Goal: Information Seeking & Learning: Find specific fact

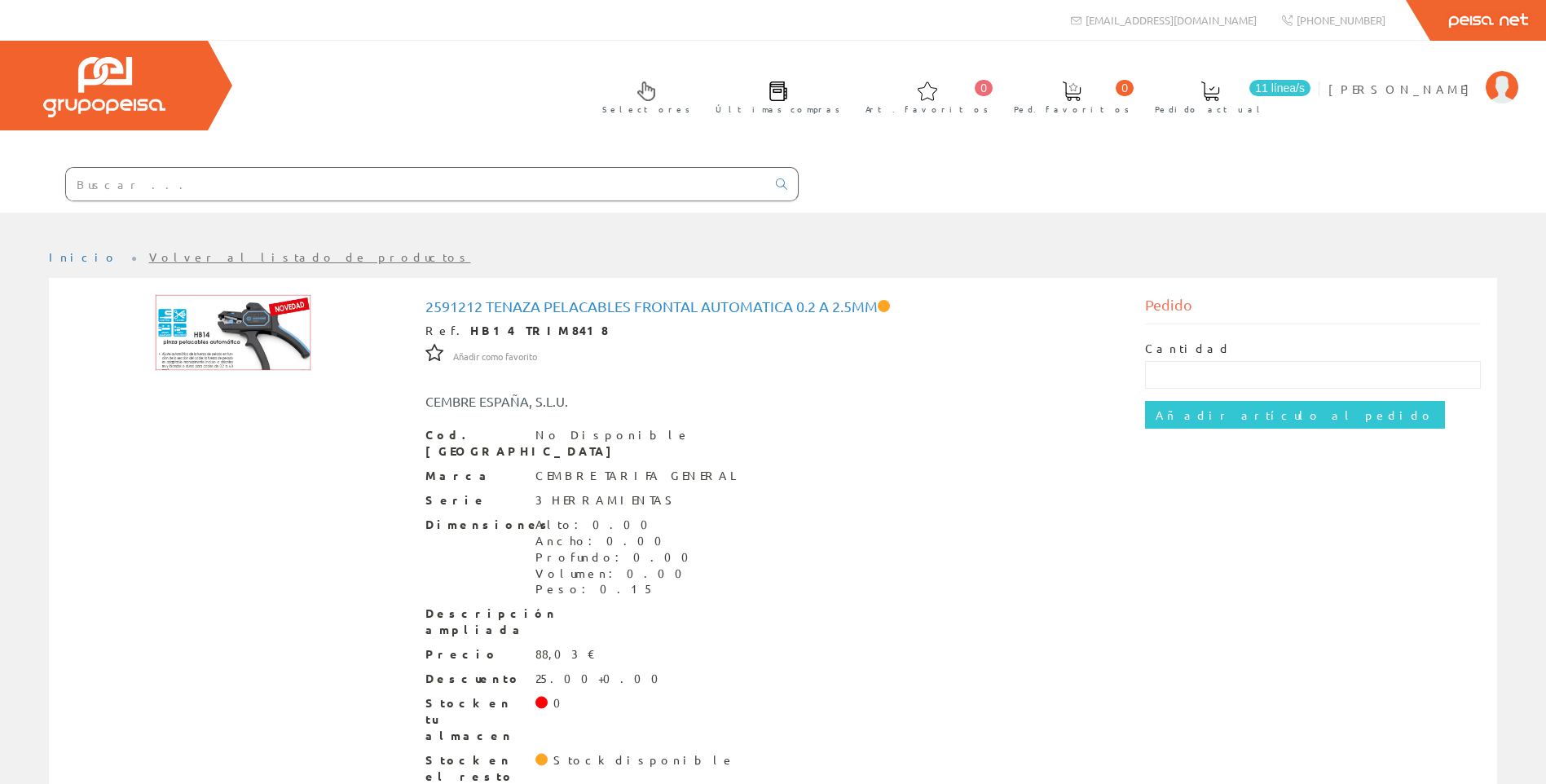
click at [363, 195] on input "text" at bounding box center [416, 184] width 700 height 32
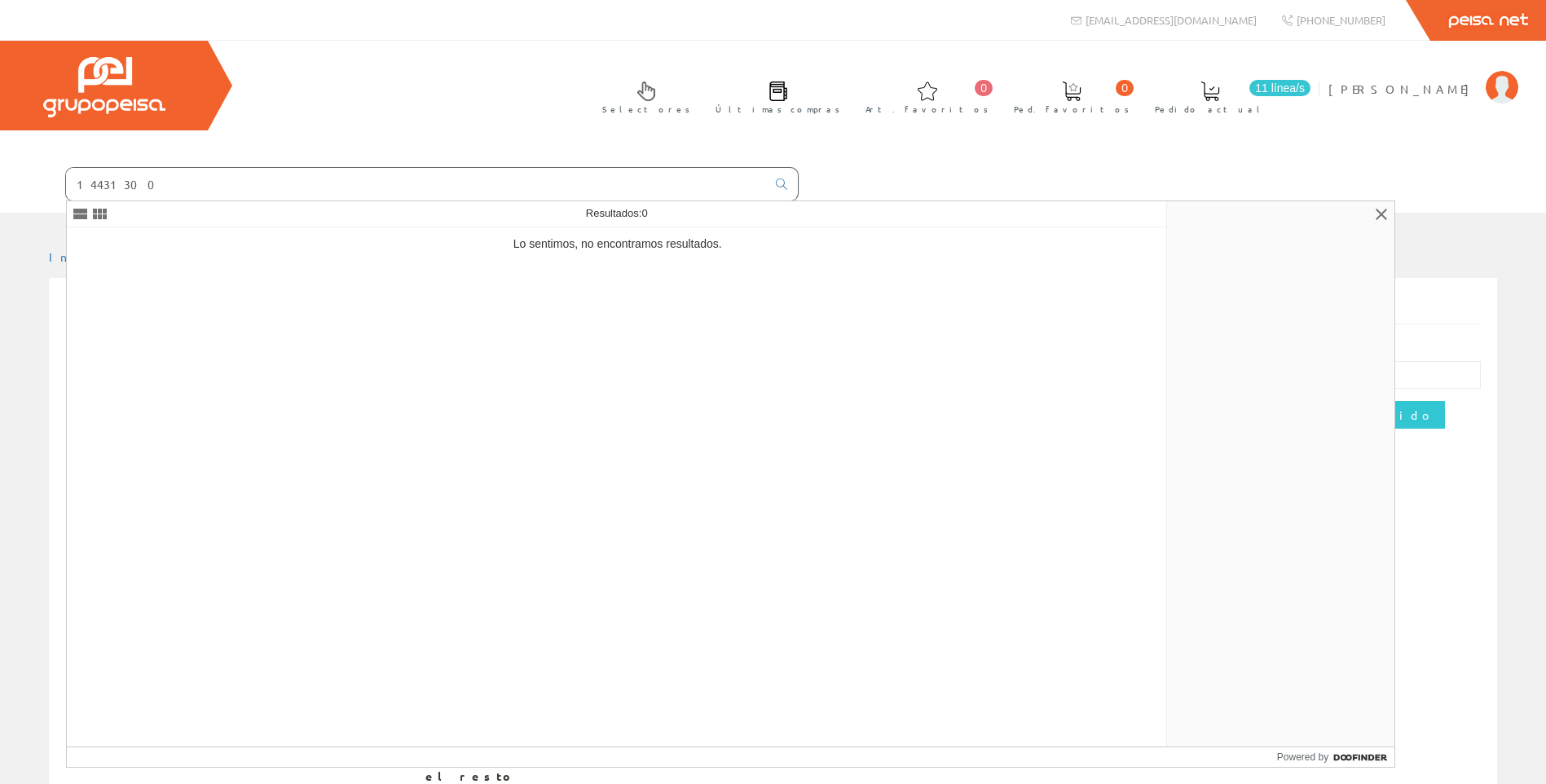
type input "14431300"
